Goal: Information Seeking & Learning: Find specific fact

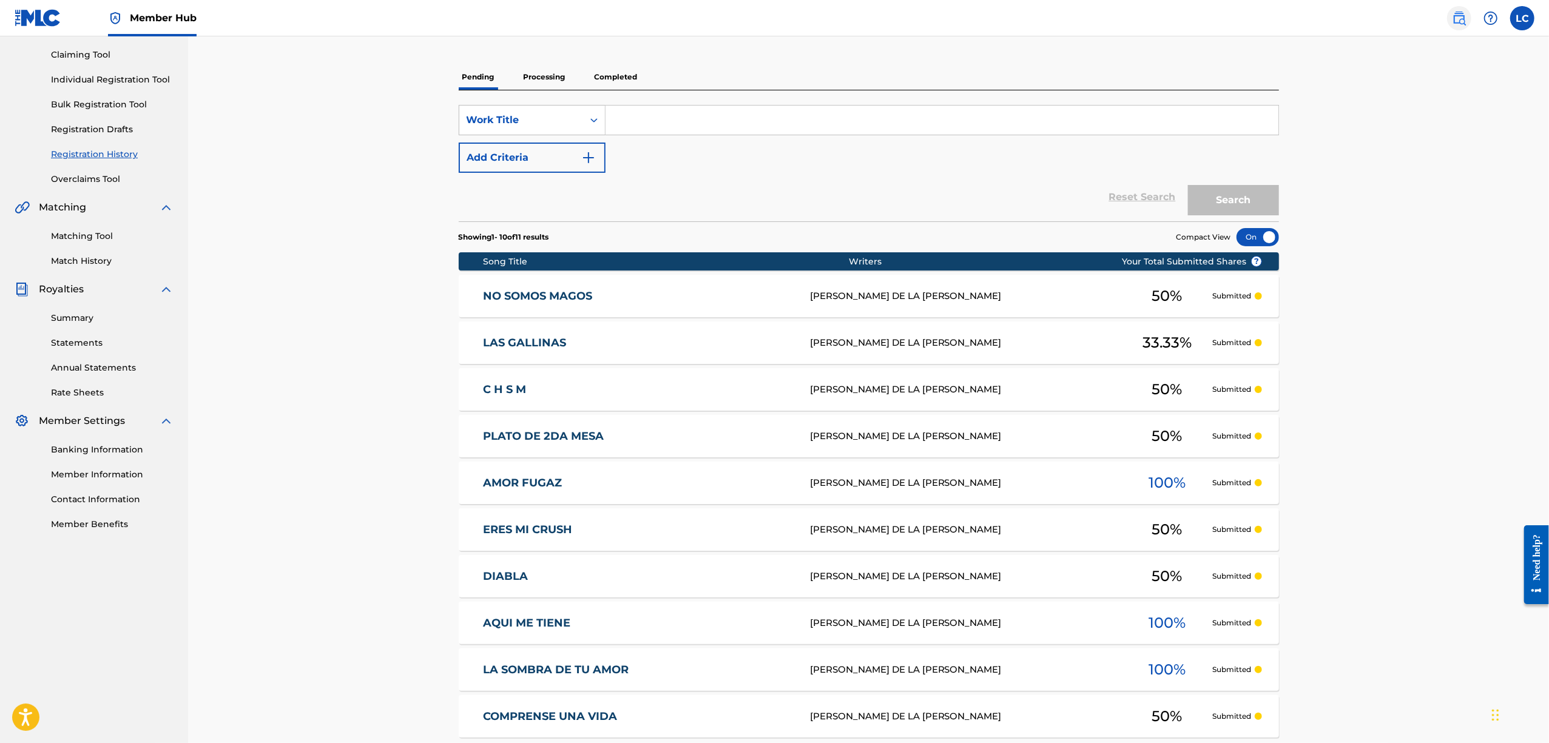
click at [1453, 13] on img at bounding box center [1459, 18] width 15 height 15
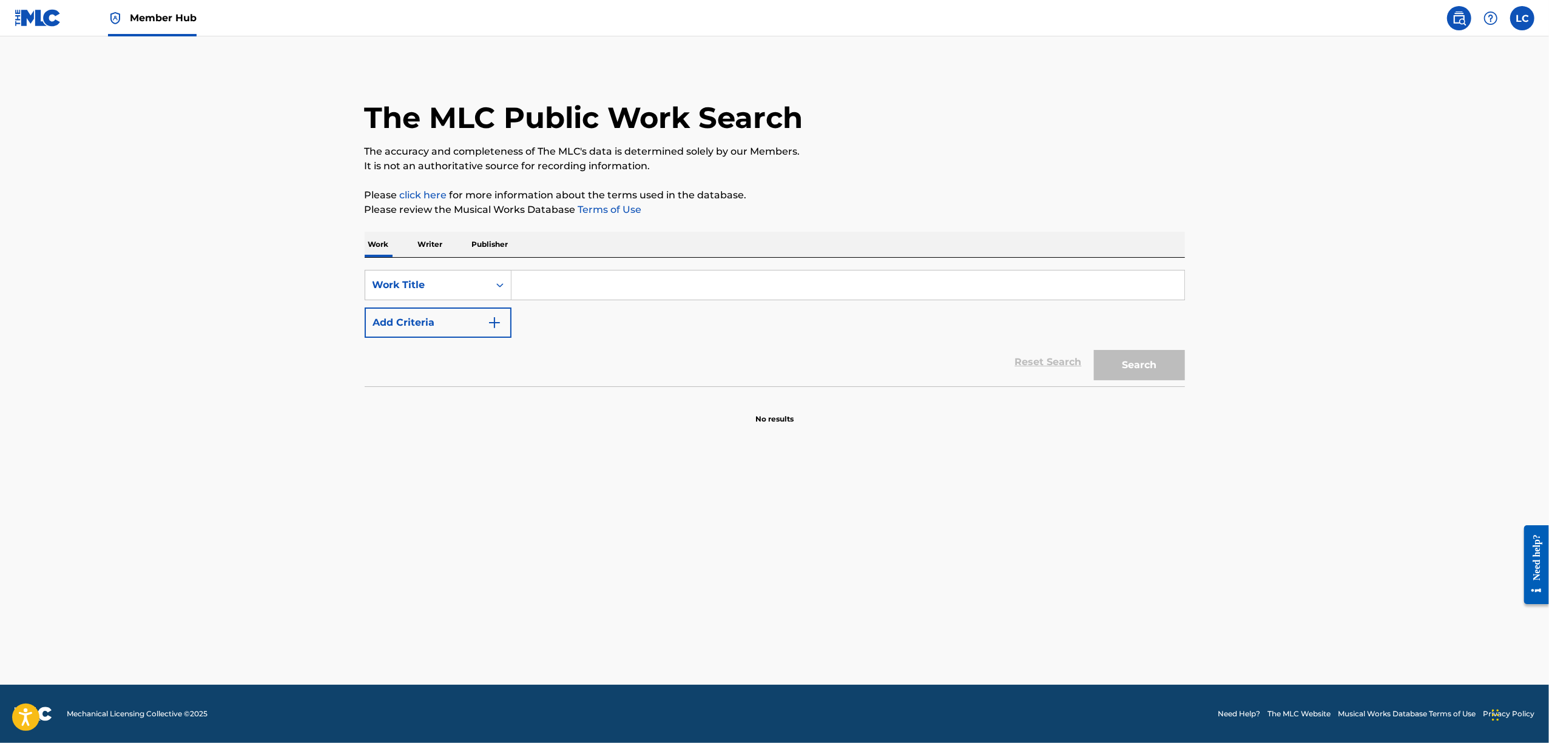
click at [595, 285] on input "Search Form" at bounding box center [848, 285] width 673 height 29
type input "n"
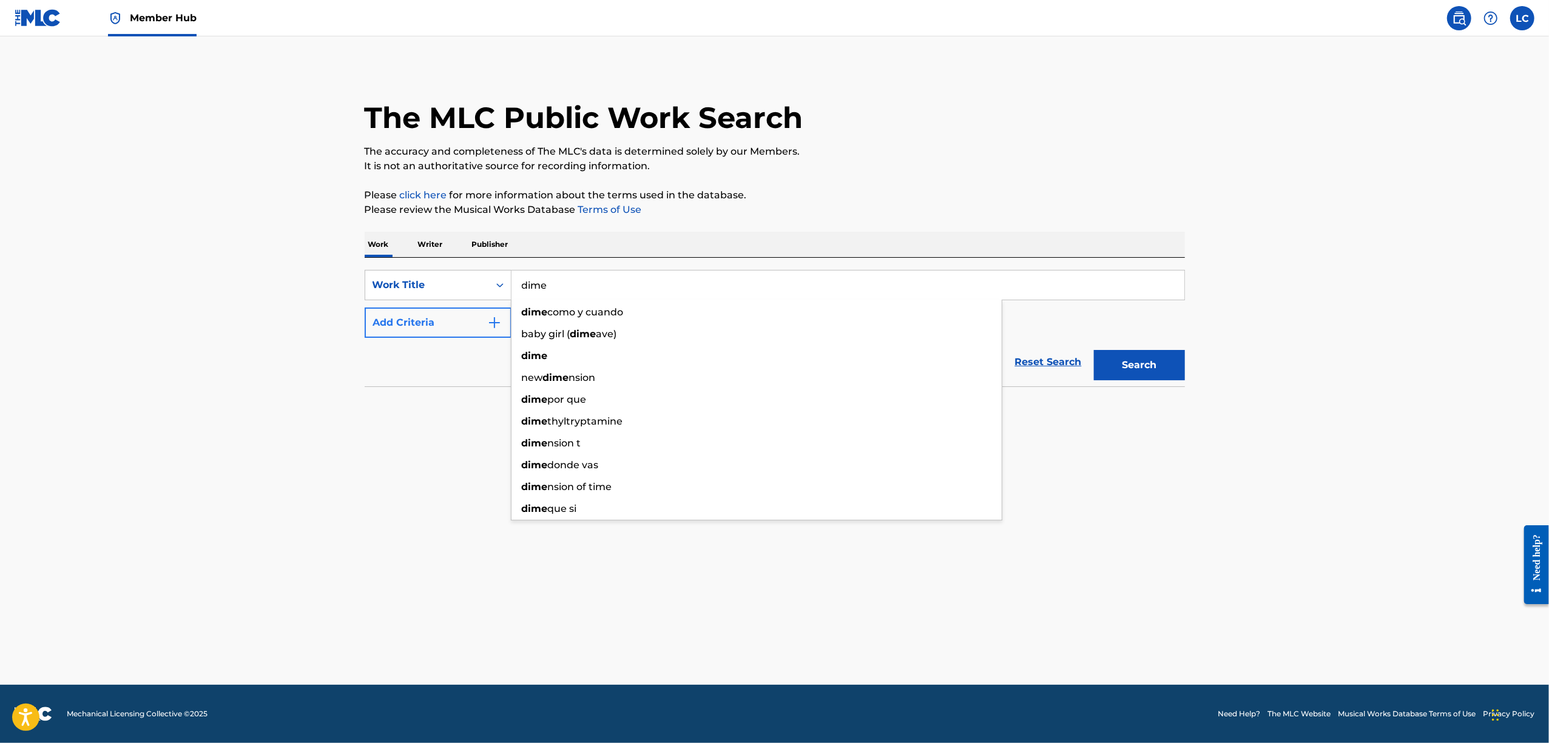
type input "dime"
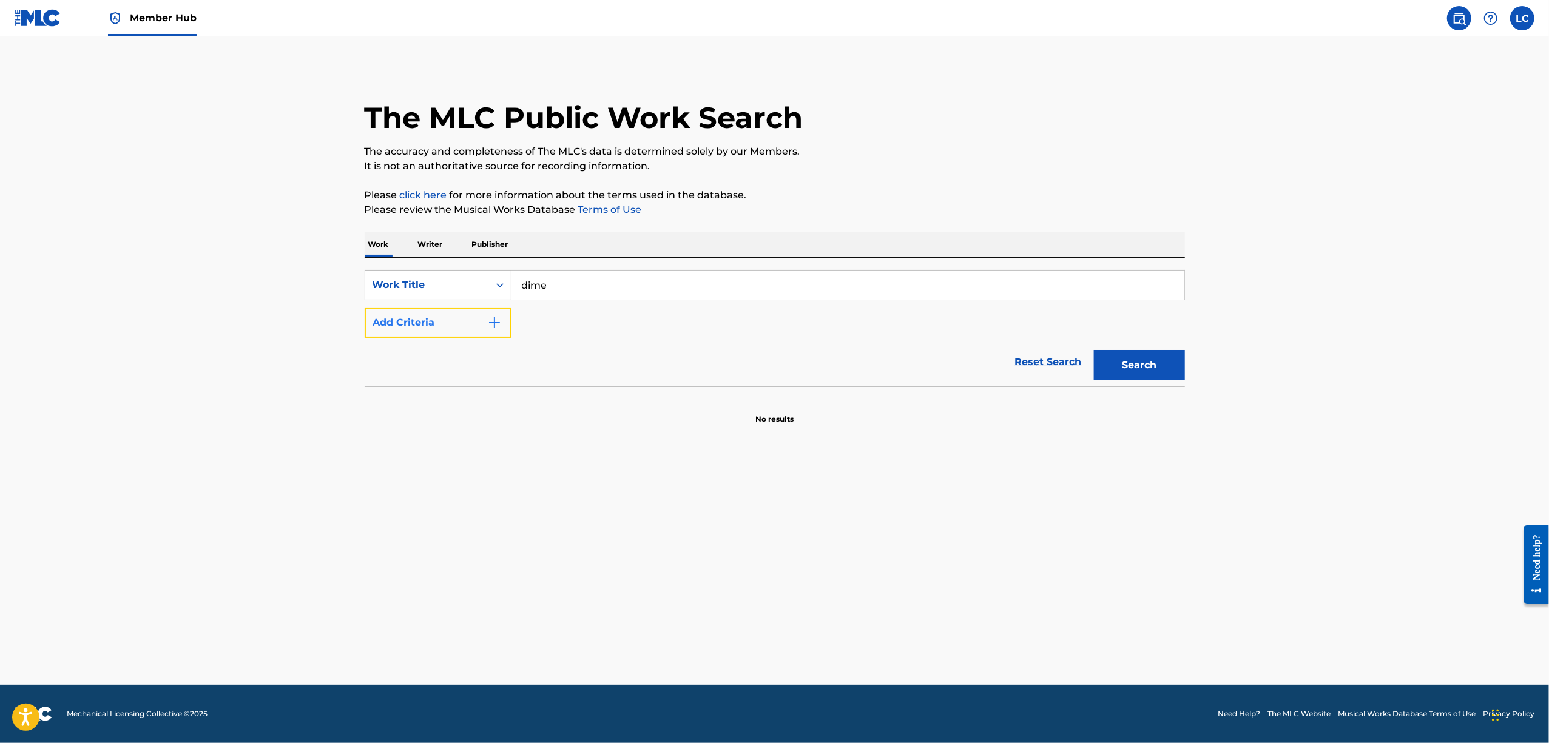
click at [479, 335] on button "Add Criteria" at bounding box center [438, 323] width 147 height 30
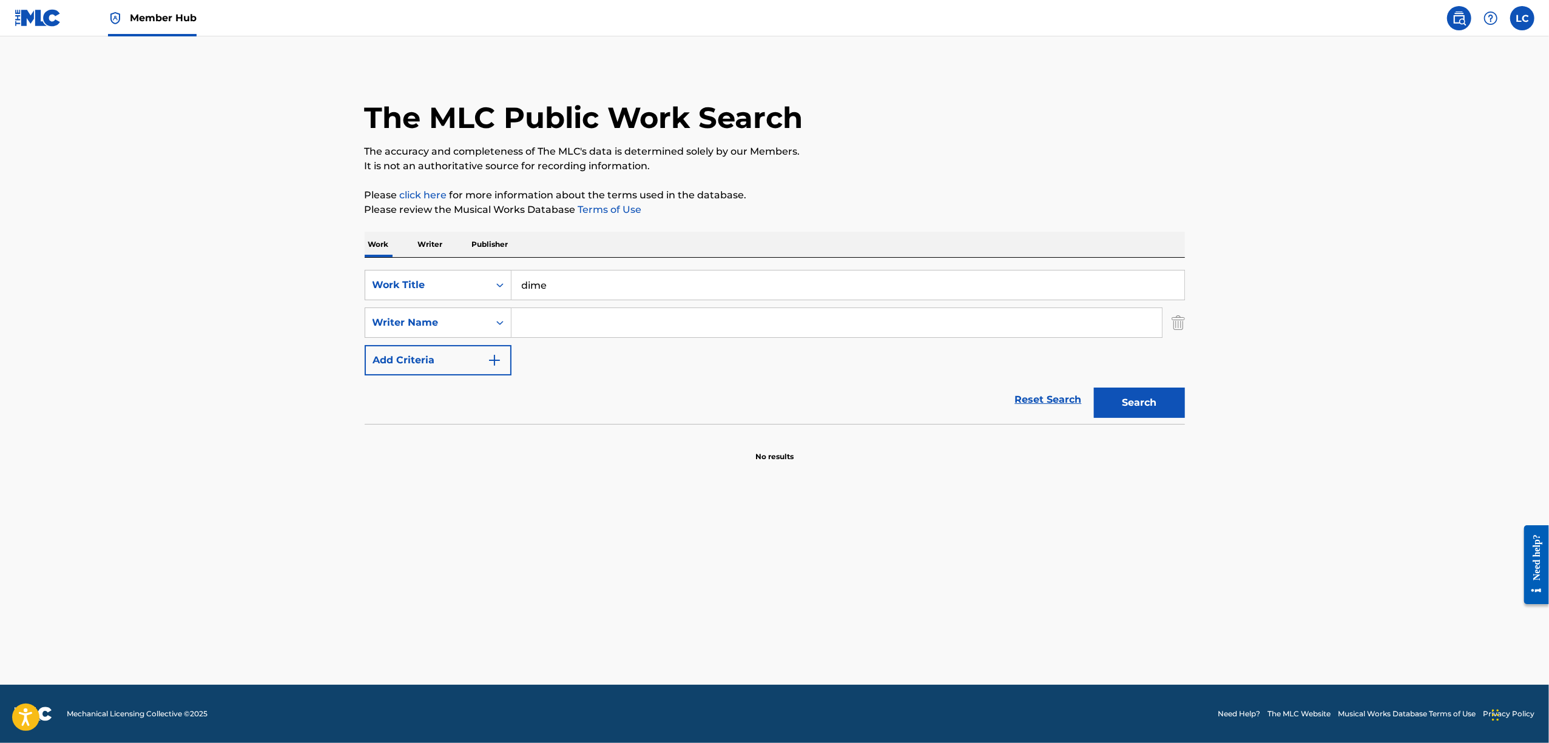
click at [537, 318] on input "Search Form" at bounding box center [837, 322] width 651 height 29
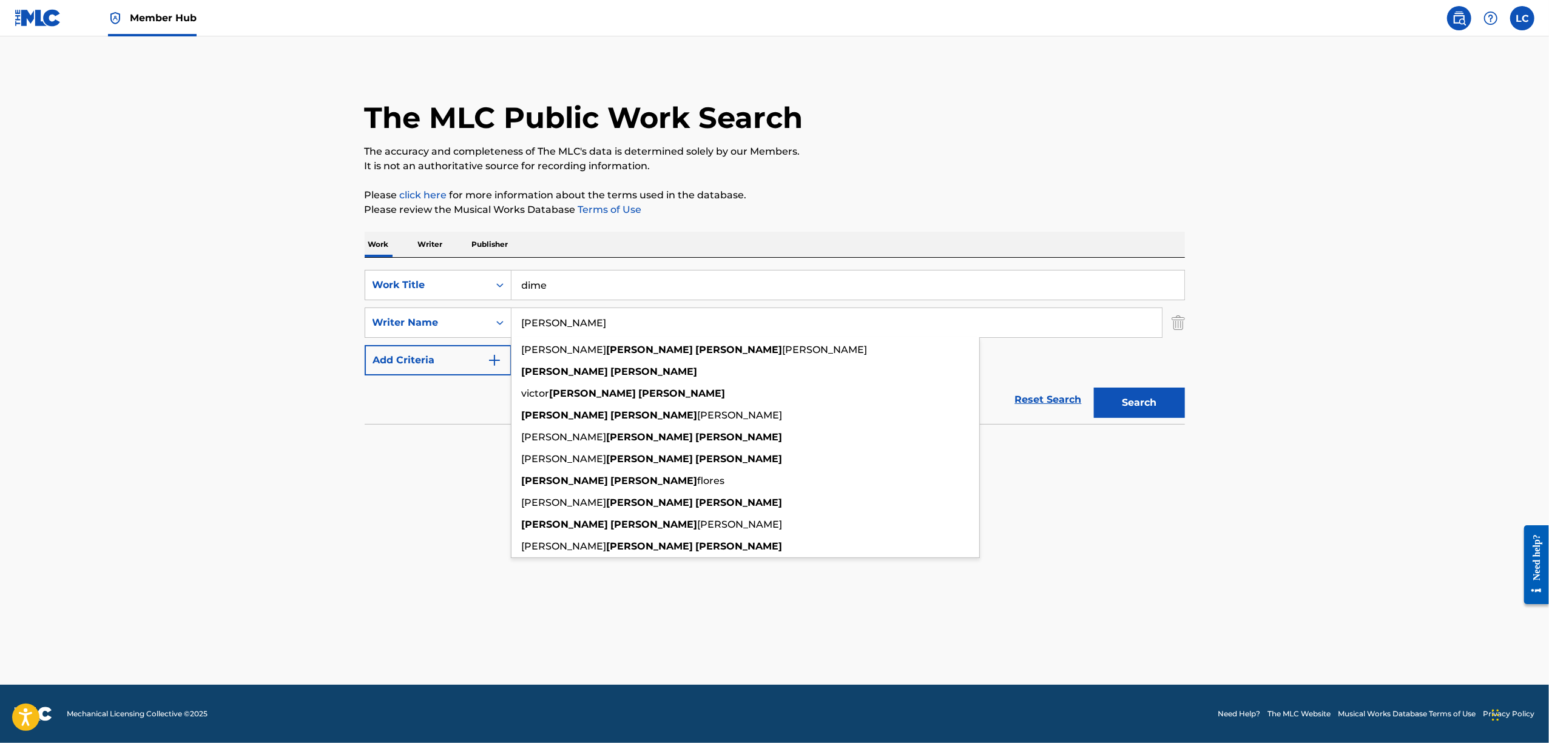
type input "[PERSON_NAME]"
click at [1094, 388] on button "Search" at bounding box center [1139, 403] width 91 height 30
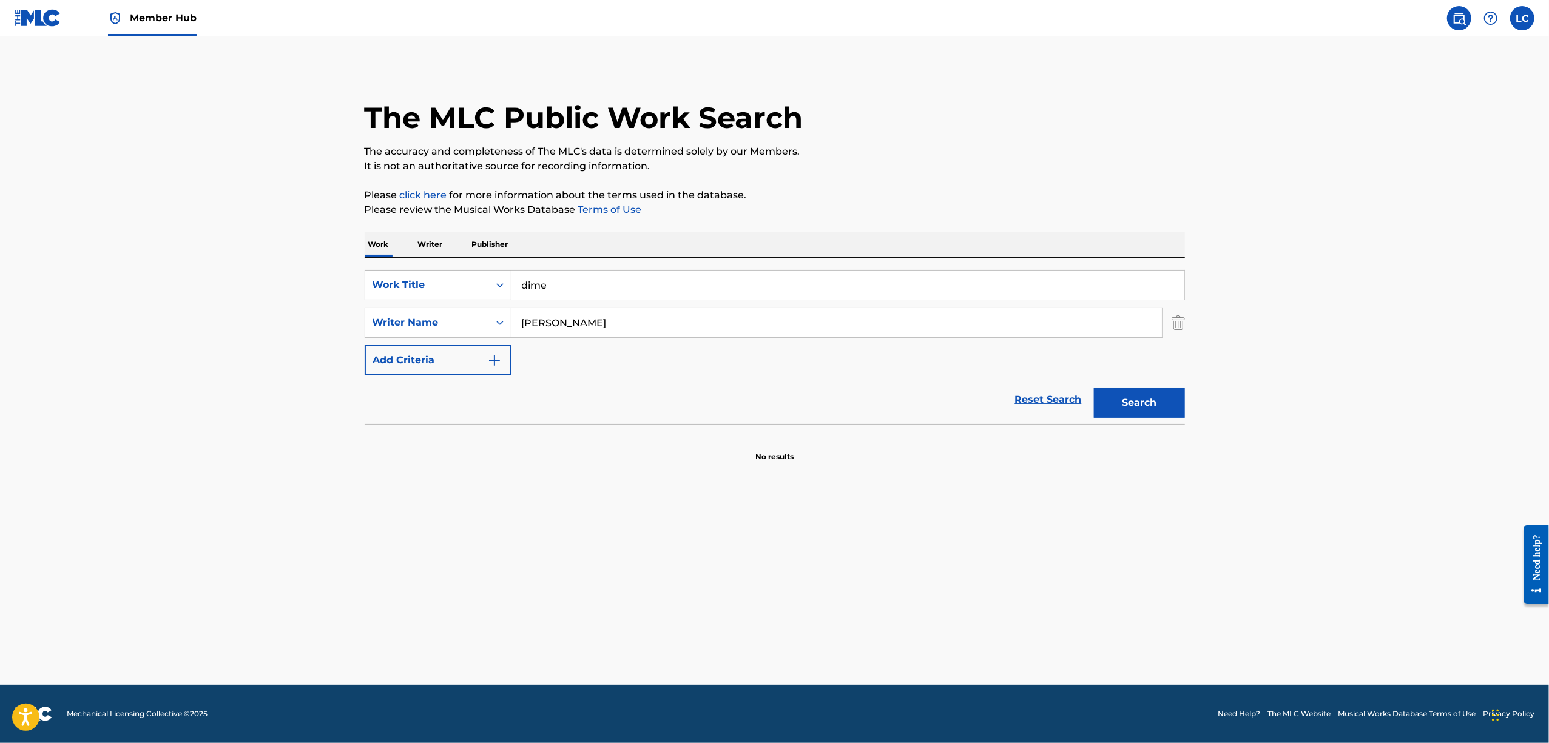
drag, startPoint x: 581, startPoint y: 285, endPoint x: 472, endPoint y: 246, distance: 115.4
click at [474, 270] on div "SearchWithCriteria50d4aca2-640a-4dfc-9f5b-ac72e9cefff7 Work Title dime" at bounding box center [775, 285] width 821 height 30
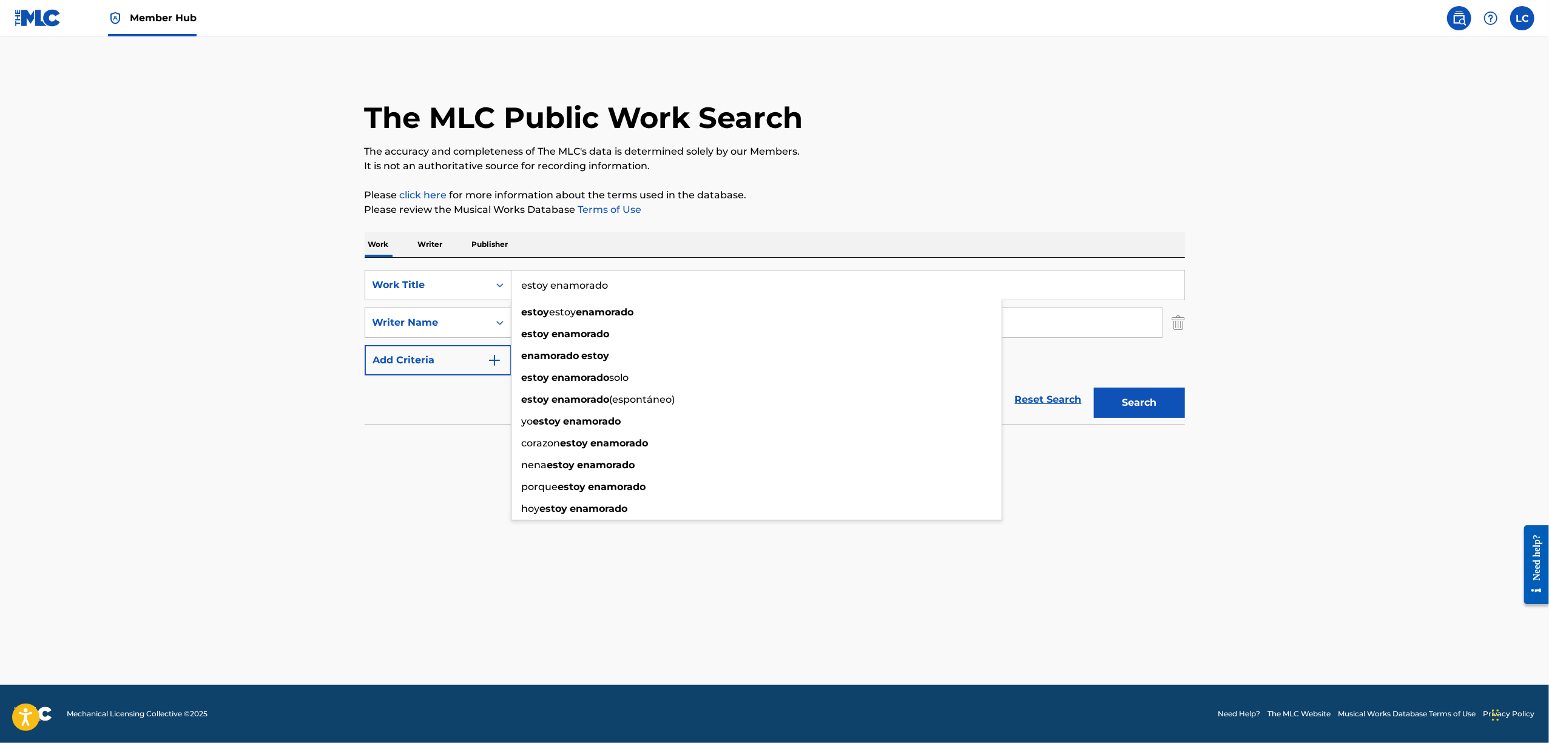
click at [1168, 573] on main "The MLC Public Work Search The accuracy and completeness of The MLC's data is d…" at bounding box center [774, 360] width 1549 height 649
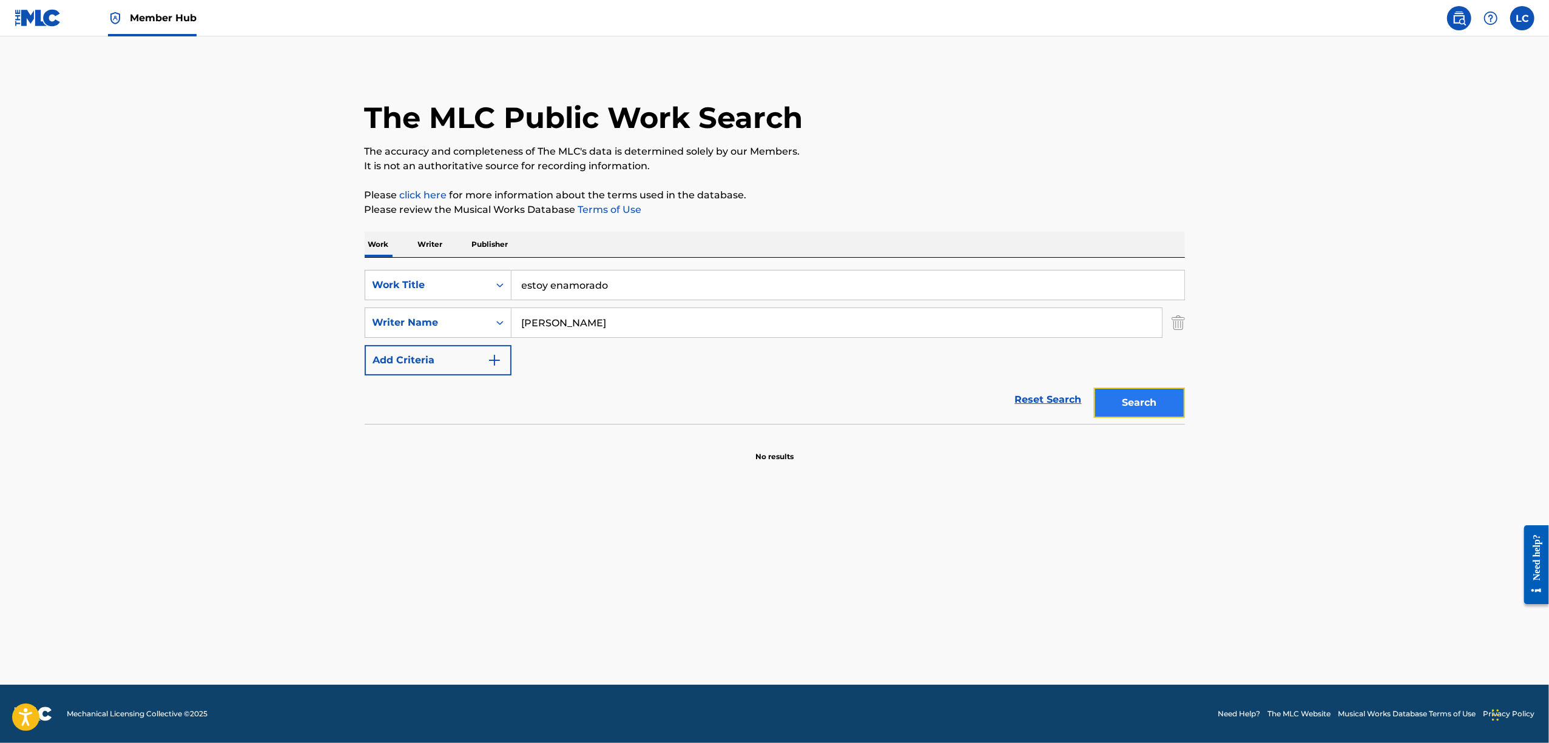
click at [1175, 404] on button "Search" at bounding box center [1139, 403] width 91 height 30
drag, startPoint x: 658, startPoint y: 278, endPoint x: 289, endPoint y: 203, distance: 376.6
click at [289, 203] on main "The MLC Public Work Search The accuracy and completeness of The MLC's data is d…" at bounding box center [774, 360] width 1549 height 649
type input "te vi en mis suenos"
click at [1094, 388] on button "Search" at bounding box center [1139, 403] width 91 height 30
